Goal: Task Accomplishment & Management: Manage account settings

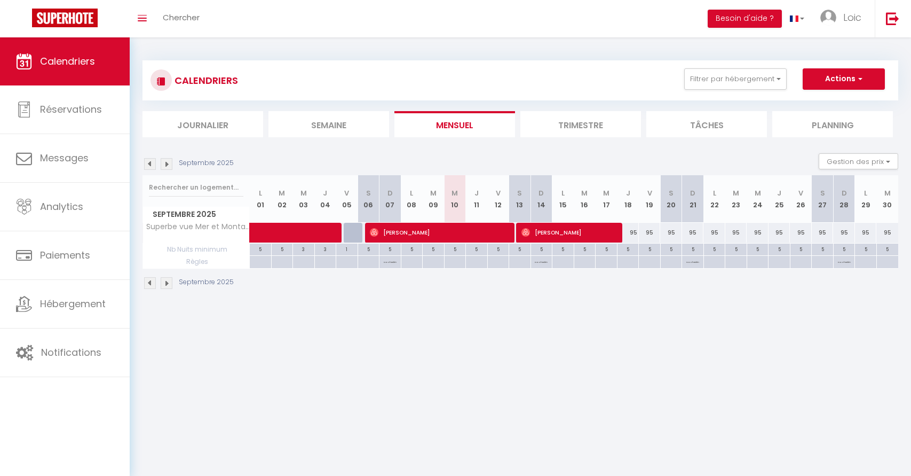
select select
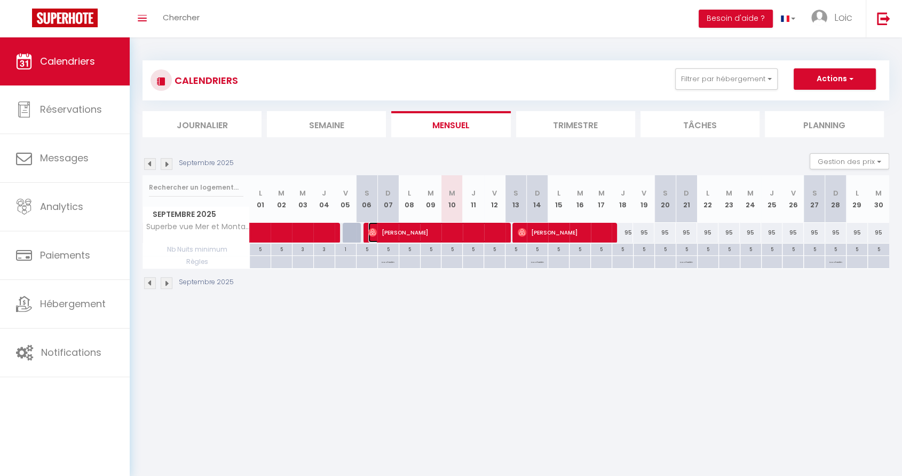
click at [464, 233] on span "[PERSON_NAME]" at bounding box center [435, 232] width 135 height 20
select select "OK"
select select "0"
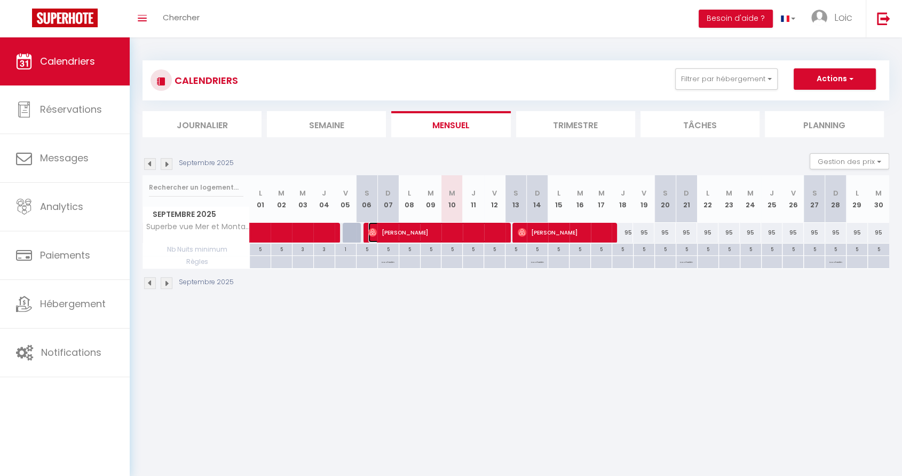
select select "1"
select select
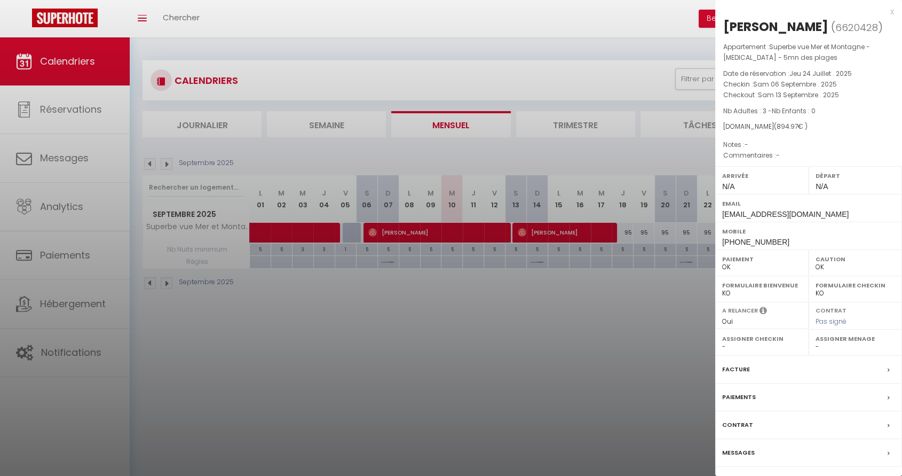
click at [548, 25] on div at bounding box center [451, 238] width 902 height 476
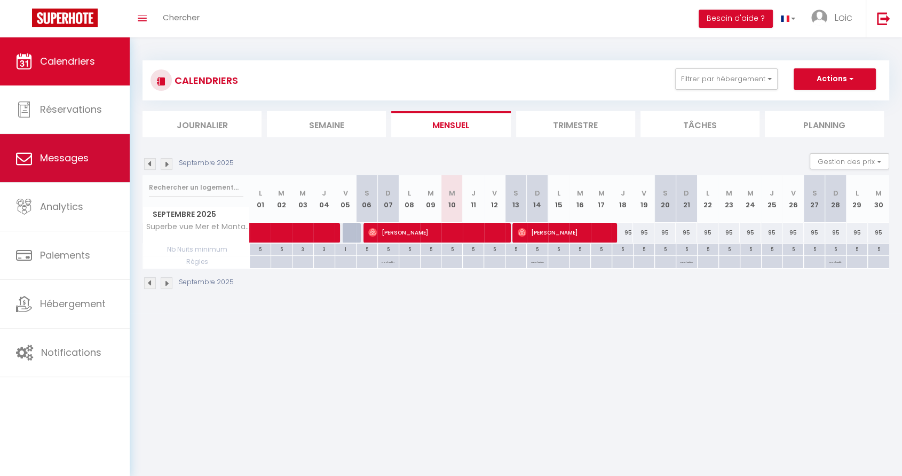
click at [64, 156] on span "Messages" at bounding box center [64, 157] width 49 height 13
select select "message"
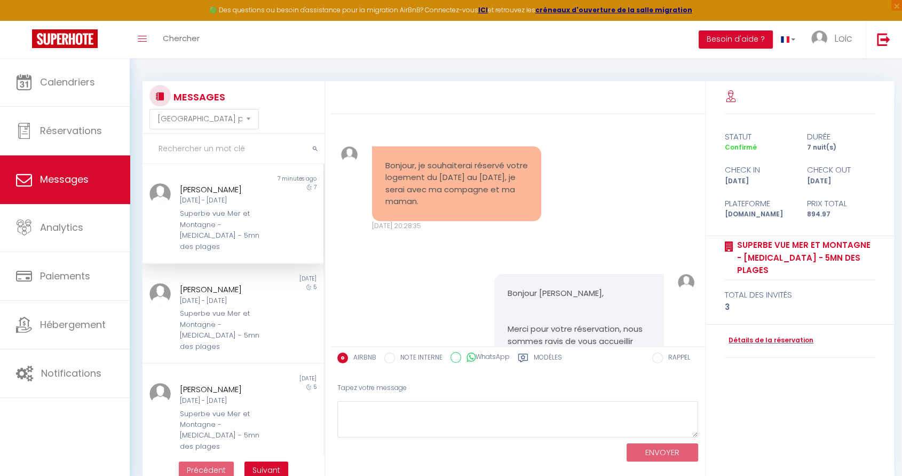
scroll to position [8893, 0]
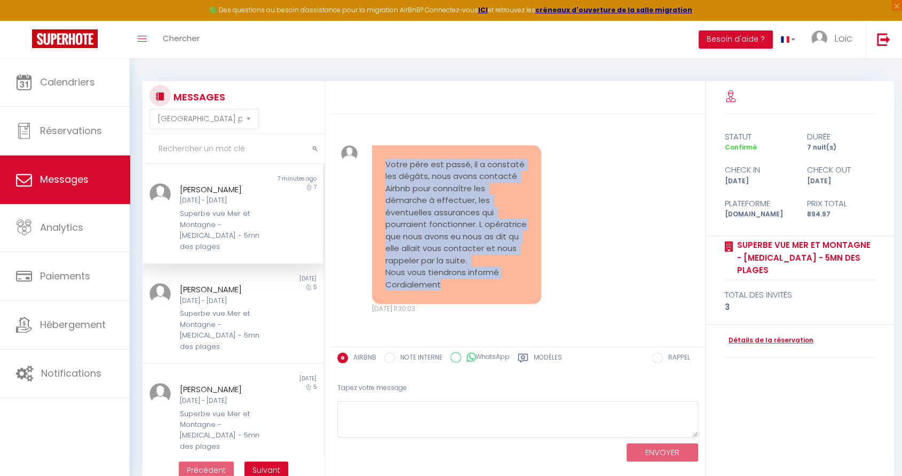
drag, startPoint x: 448, startPoint y: 283, endPoint x: 384, endPoint y: 153, distance: 144.6
click at [385, 159] on pre "Votre père est passé, il a constaté les dégâts, nous avons contacté Airbnb pour…" at bounding box center [456, 225] width 143 height 132
drag, startPoint x: 385, startPoint y: 152, endPoint x: 457, endPoint y: 286, distance: 151.9
click at [457, 286] on pre "Votre père est passé, il a constaté les dégâts, nous avons contacté Airbnb pour…" at bounding box center [456, 225] width 143 height 132
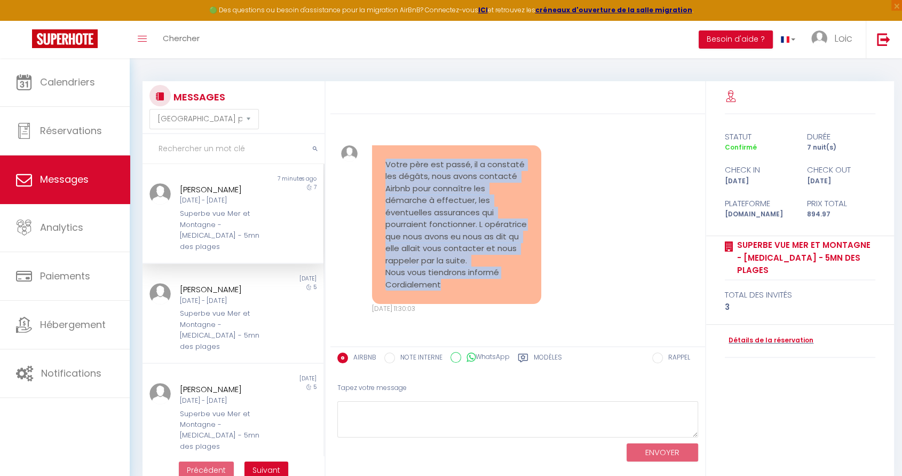
click at [457, 286] on pre "Votre père est passé, il a constaté les dégâts, nous avons contacté Airbnb pour…" at bounding box center [456, 225] width 143 height 132
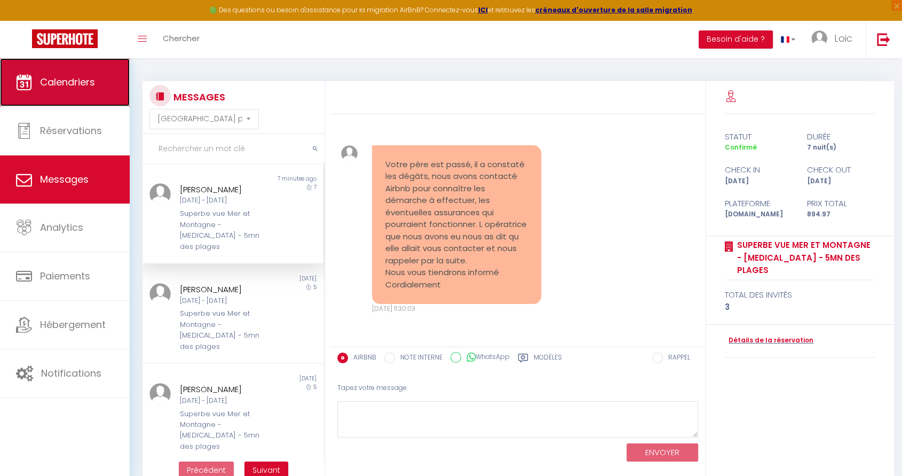
click at [57, 81] on span "Calendriers" at bounding box center [67, 81] width 55 height 13
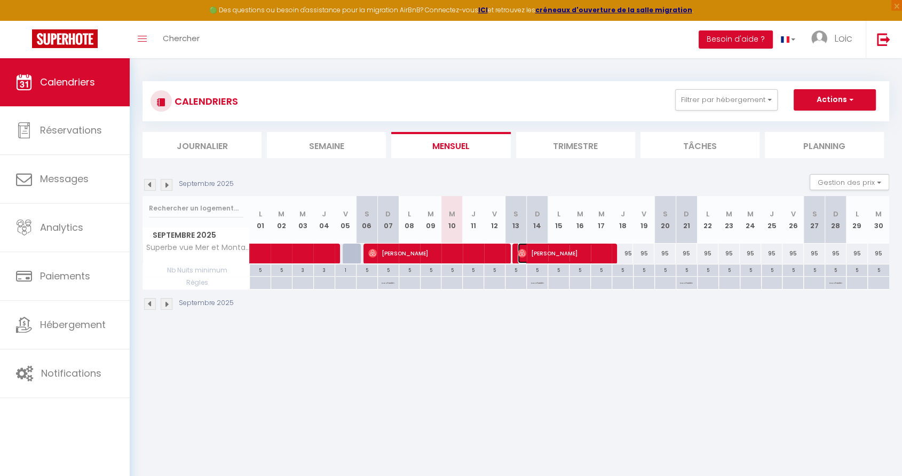
click at [601, 254] on span "[PERSON_NAME]" at bounding box center [564, 253] width 92 height 20
select select "OK"
select select "0"
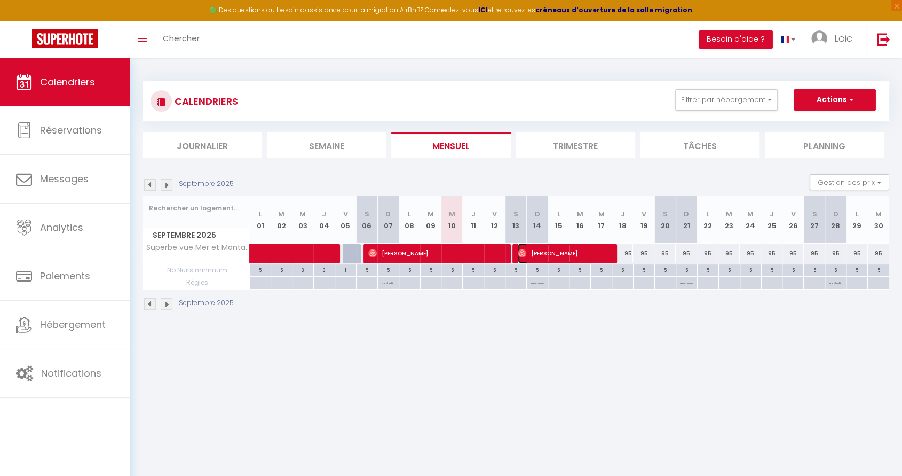
select select "1"
select select
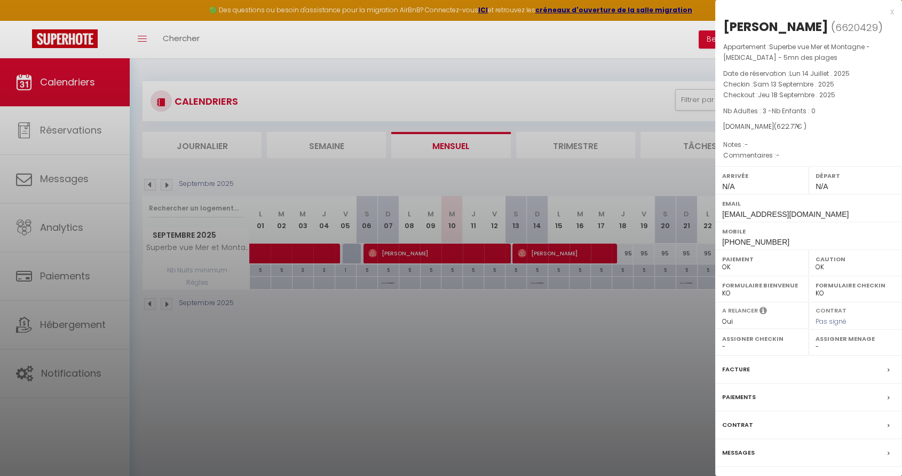
click at [569, 308] on div at bounding box center [451, 238] width 902 height 476
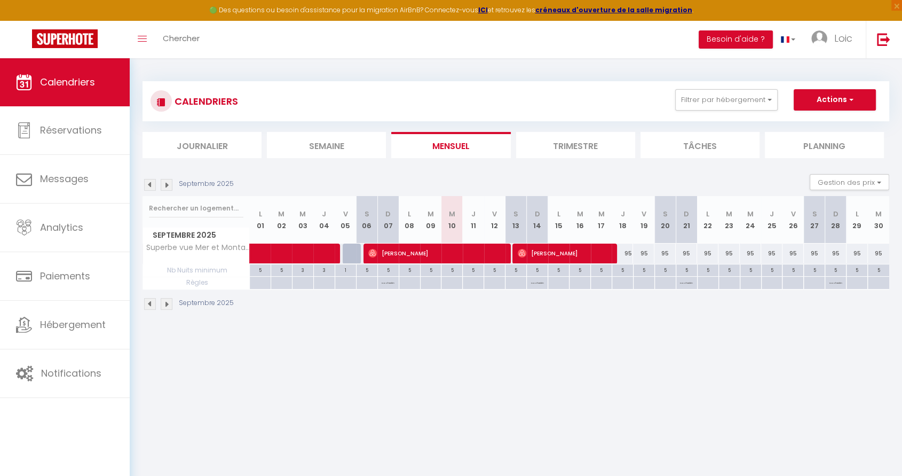
click at [167, 302] on img at bounding box center [167, 304] width 12 height 12
select select "0"
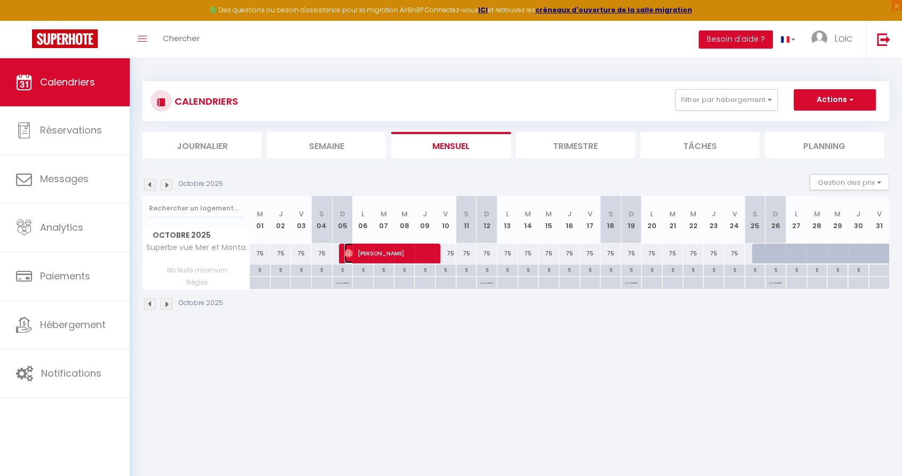
click at [369, 254] on span "[PERSON_NAME]" at bounding box center [389, 253] width 90 height 20
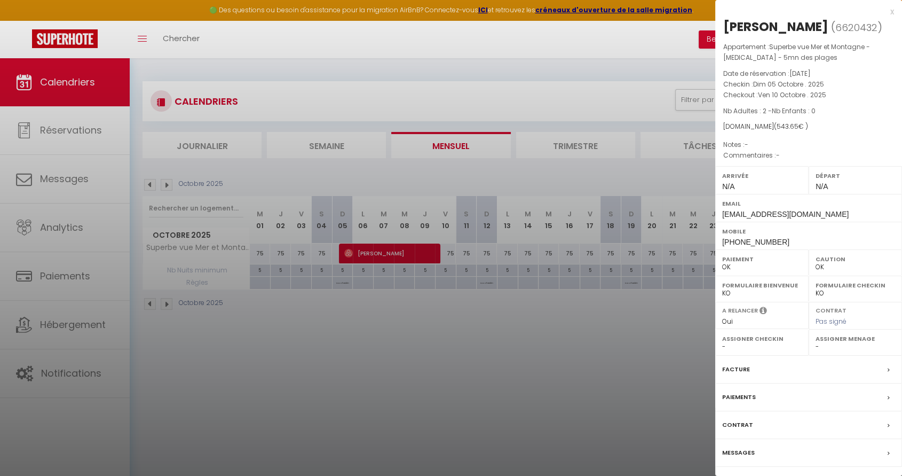
click at [361, 311] on div at bounding box center [451, 238] width 902 height 476
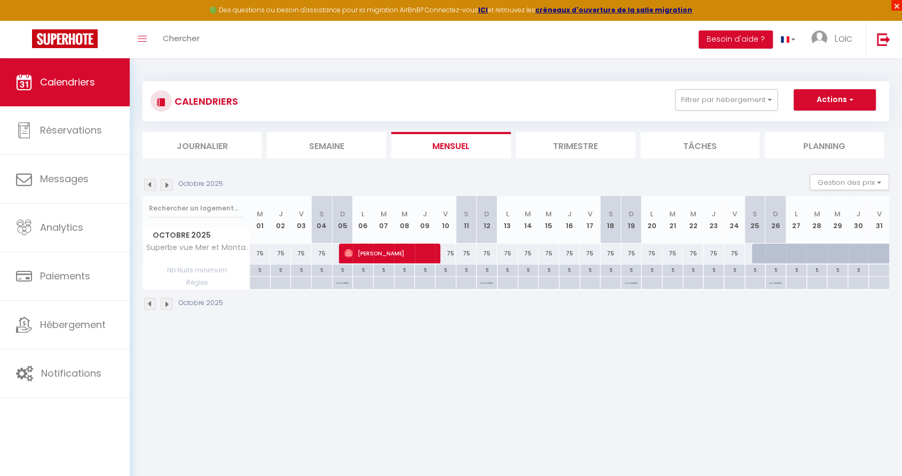
click at [896, 5] on span "×" at bounding box center [896, 5] width 11 height 11
